Goal: Task Accomplishment & Management: Complete application form

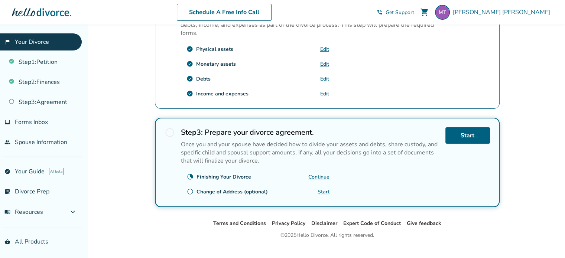
scroll to position [279, 0]
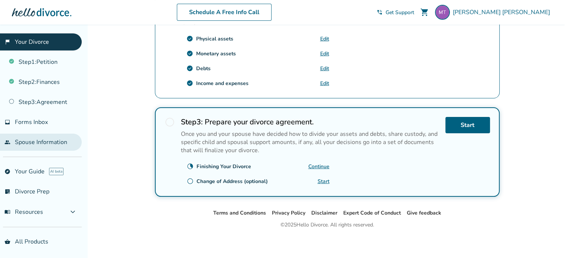
click at [33, 143] on link "people Spouse Information" at bounding box center [41, 142] width 82 height 17
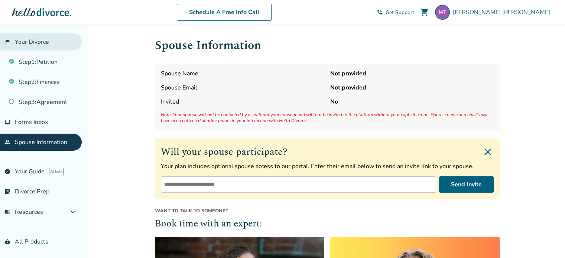
click at [46, 48] on link "flag_2 Your Divorce" at bounding box center [41, 41] width 82 height 17
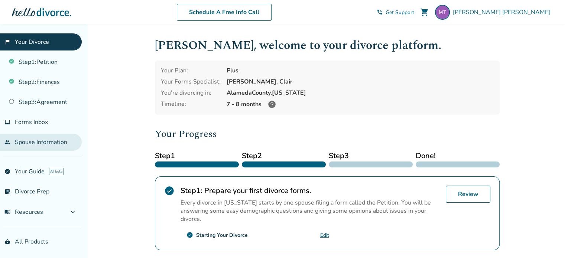
click at [29, 138] on link "people Spouse Information" at bounding box center [41, 142] width 82 height 17
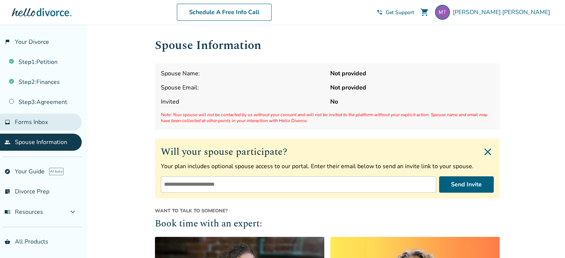
click at [49, 127] on link "inbox Forms Inbox" at bounding box center [41, 122] width 82 height 17
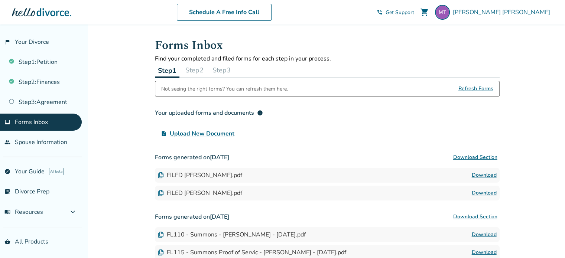
click at [203, 73] on button "Step 2" at bounding box center [194, 70] width 24 height 15
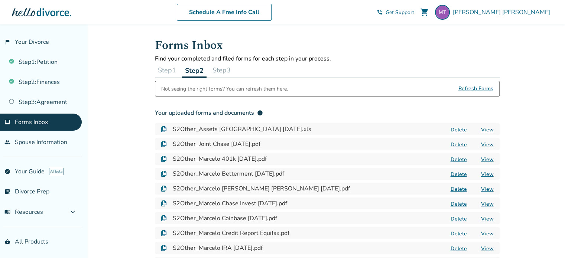
click at [219, 70] on button "Step 3" at bounding box center [221, 70] width 24 height 15
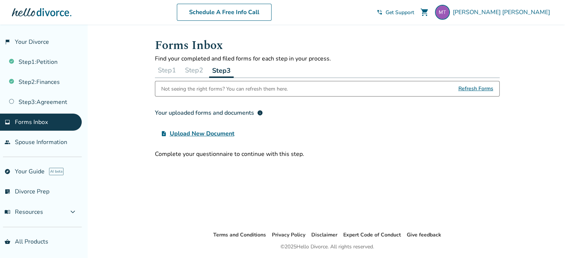
click at [164, 69] on button "Step 1" at bounding box center [167, 70] width 24 height 15
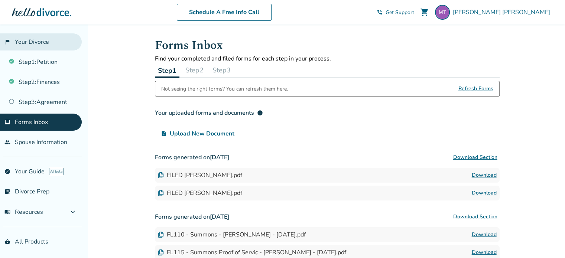
click at [46, 46] on link "flag_2 Your Divorce" at bounding box center [41, 41] width 82 height 17
